Goal: Task Accomplishment & Management: Manage account settings

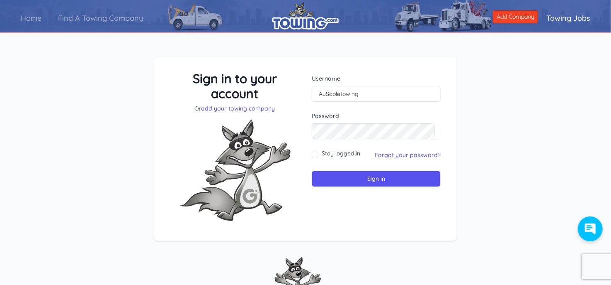
click at [330, 137] on div "Password" at bounding box center [376, 125] width 129 height 27
click at [326, 131] on div "Password" at bounding box center [376, 125] width 129 height 27
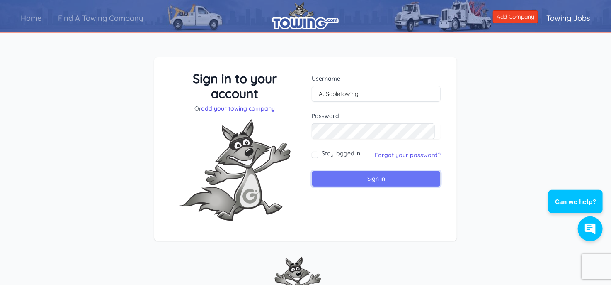
click at [338, 172] on input "Sign in" at bounding box center [376, 178] width 129 height 16
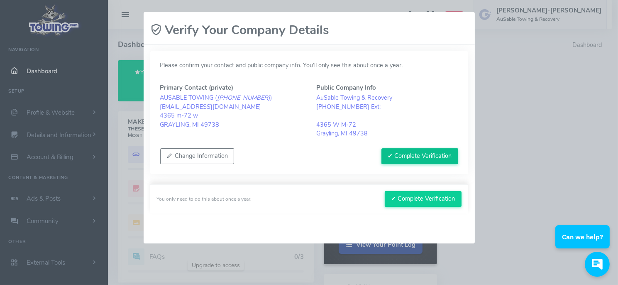
click at [406, 154] on button "✔ Complete Verification" at bounding box center [419, 156] width 77 height 16
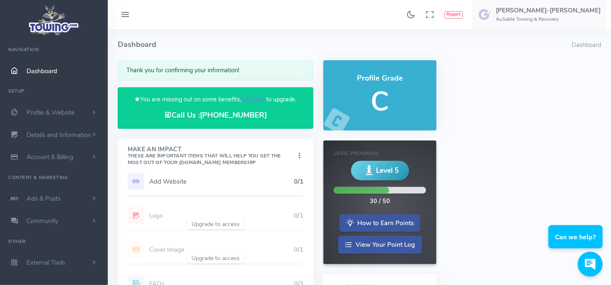
click at [175, 178] on h5 "Add Website" at bounding box center [221, 181] width 145 height 7
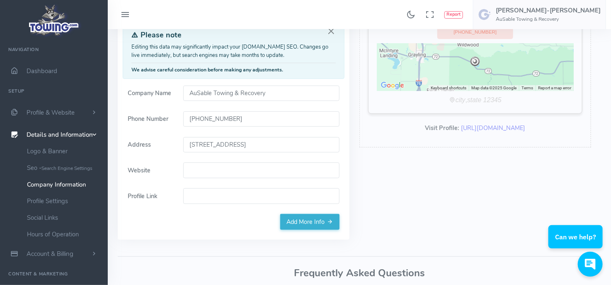
scroll to position [110, 0]
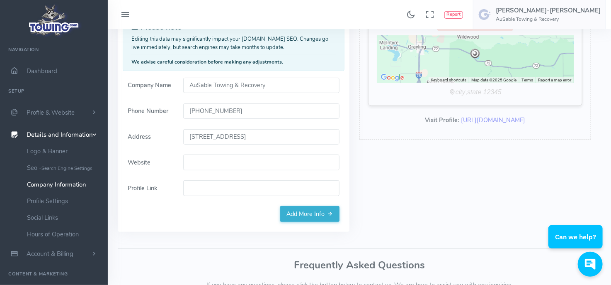
click at [243, 169] on input "Website" at bounding box center [261, 162] width 156 height 16
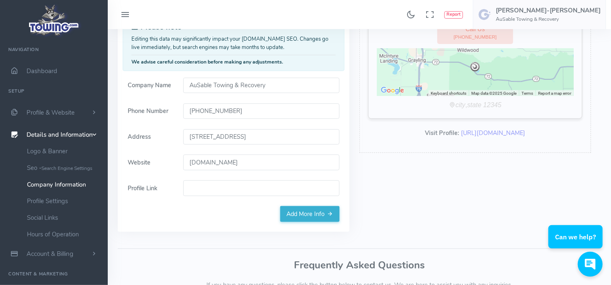
type input "ausabletowingandrecovery.com"
click at [234, 183] on input "Profile Link" at bounding box center [261, 188] width 156 height 16
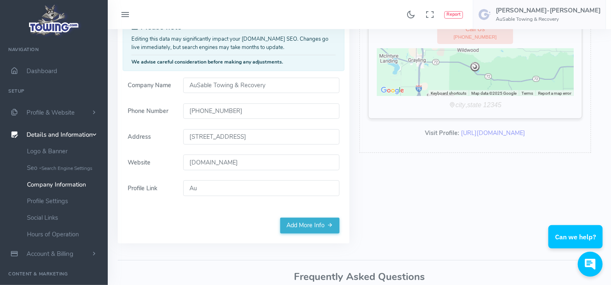
type input "A"
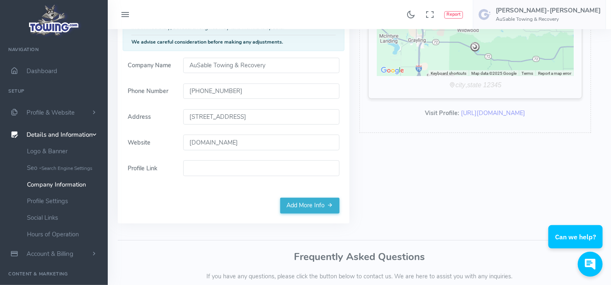
scroll to position [75, 0]
